Goal: Information Seeking & Learning: Find specific fact

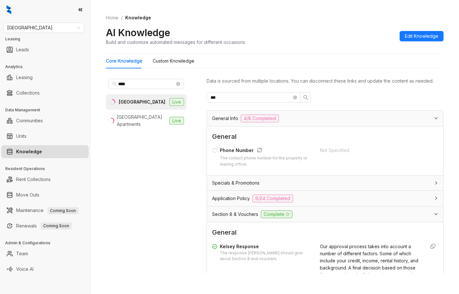
scroll to position [363, 0]
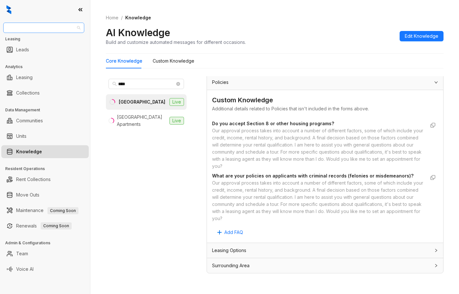
click at [47, 26] on span "[GEOGRAPHIC_DATA]" at bounding box center [43, 28] width 73 height 10
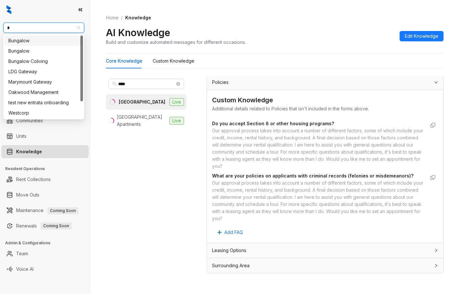
type input "**"
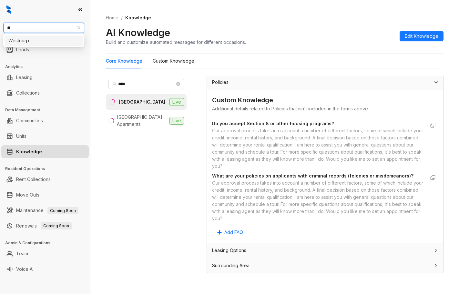
click at [51, 39] on div "Westcorp" at bounding box center [43, 40] width 71 height 7
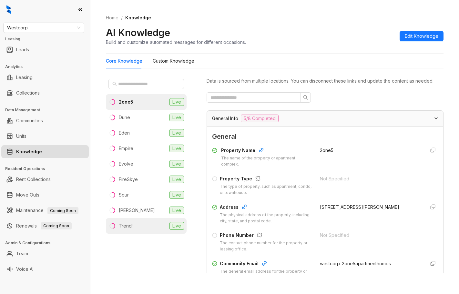
click at [136, 225] on li "Trend! Live" at bounding box center [146, 225] width 81 height 15
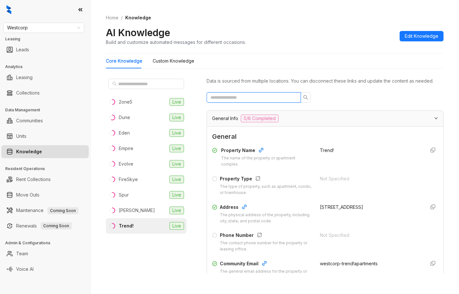
click at [280, 101] on input "text" at bounding box center [250, 97] width 81 height 7
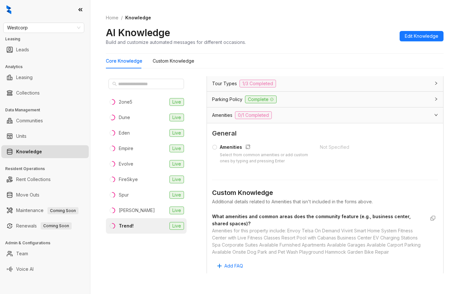
scroll to position [207, 0]
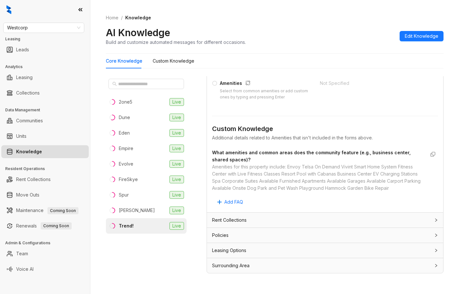
type input "****"
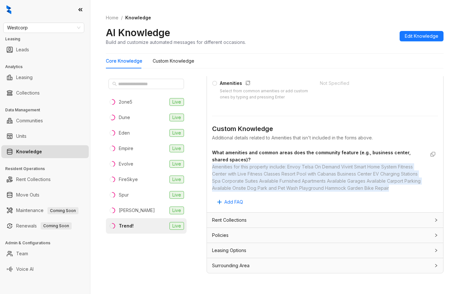
drag, startPoint x: 210, startPoint y: 161, endPoint x: 253, endPoint y: 187, distance: 49.9
click at [253, 187] on div "General Amenities Select from common amenities or add custom ones by typing and…" at bounding box center [325, 135] width 236 height 153
copy div "Amenities for this property include: Envoy Telsa On Demand Vivint Smart Home Sy…"
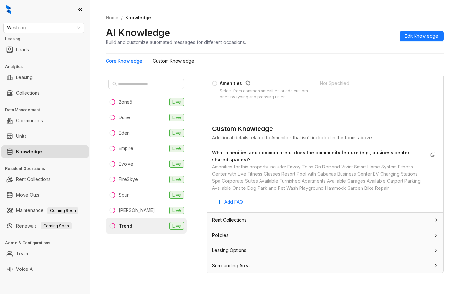
click at [149, 260] on div "2one5 Live Dune Live Eden Live Empire Live Evolve Live FireSkye Live Spur Live …" at bounding box center [146, 174] width 81 height 197
